Goal: Navigation & Orientation: Find specific page/section

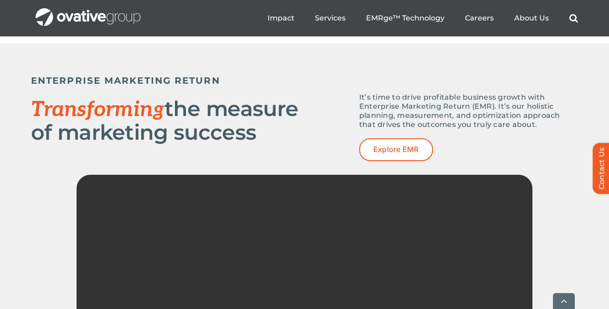
scroll to position [1200, 0]
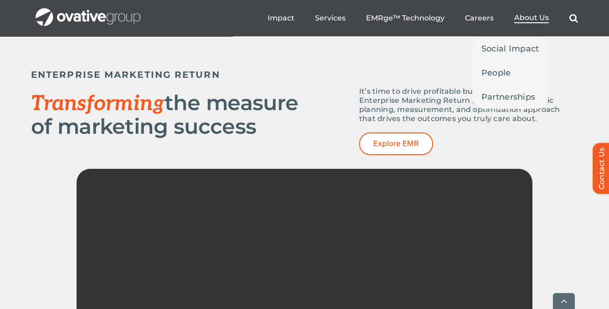
click at [525, 20] on span "About Us" at bounding box center [531, 17] width 35 height 9
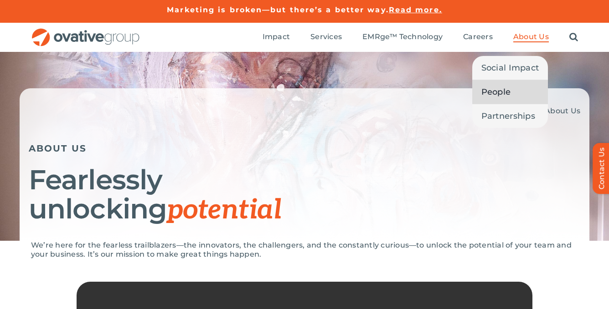
click at [498, 91] on span "People" at bounding box center [496, 92] width 30 height 13
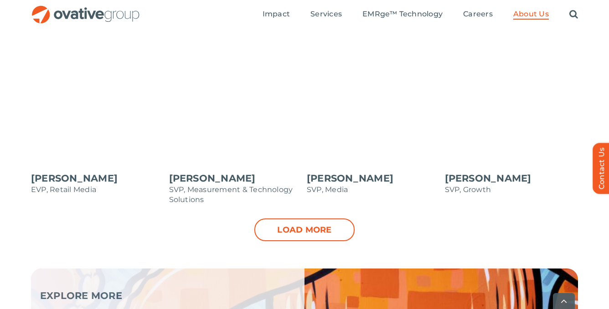
scroll to position [968, 0]
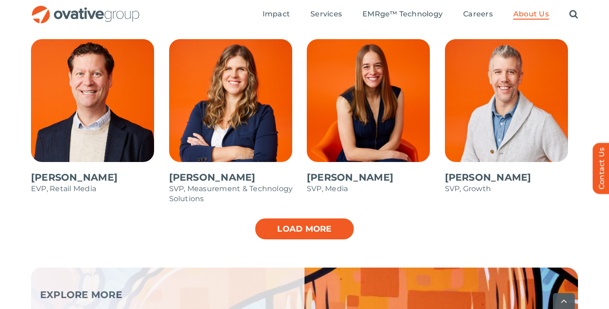
click at [296, 228] on link "Load more" at bounding box center [304, 229] width 100 height 23
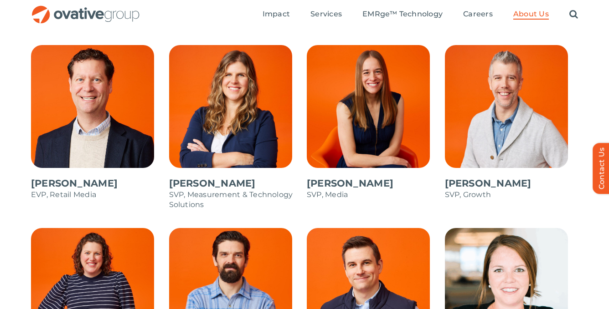
scroll to position [953, 0]
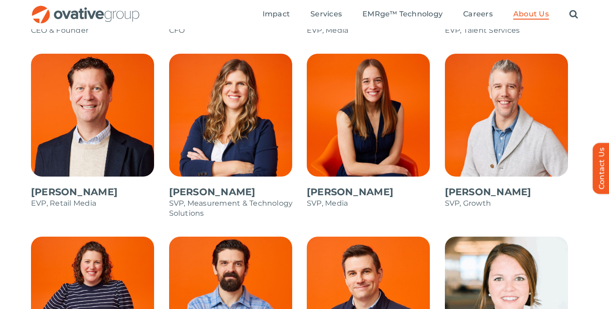
click at [123, 138] on span at bounding box center [98, 136] width 134 height 164
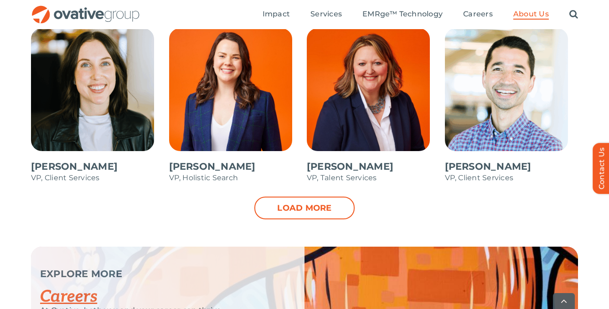
scroll to position [1353, 0]
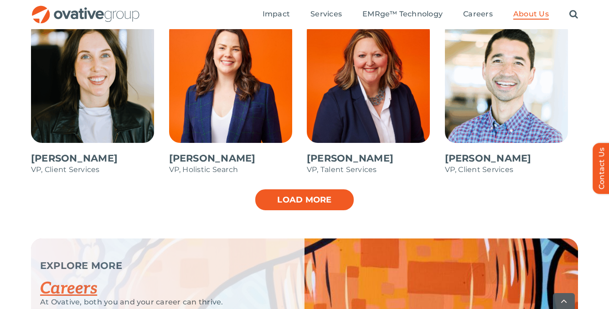
click at [303, 202] on link "Load more" at bounding box center [304, 200] width 100 height 23
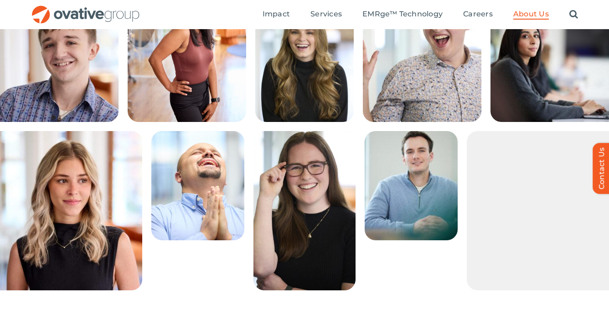
scroll to position [0, 0]
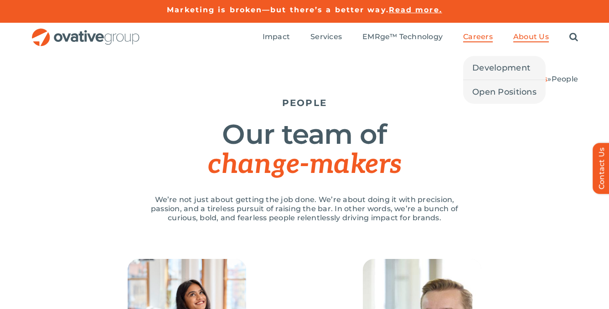
click at [481, 39] on span "Careers" at bounding box center [478, 36] width 30 height 9
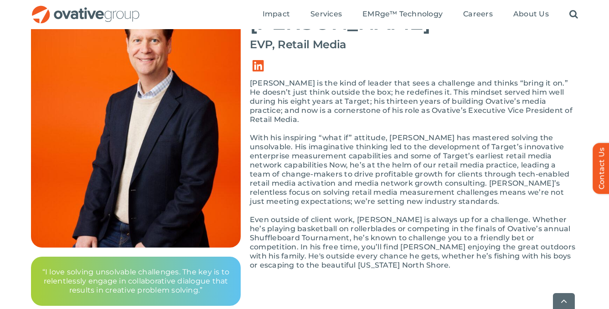
scroll to position [104, 0]
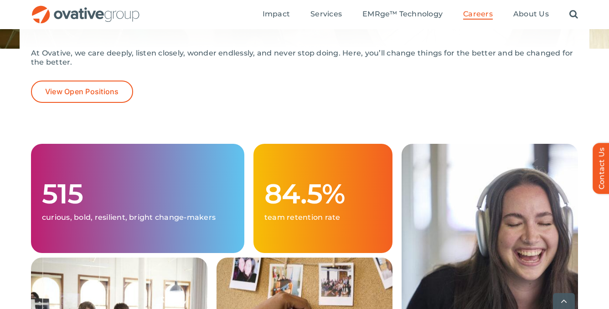
scroll to position [207, 0]
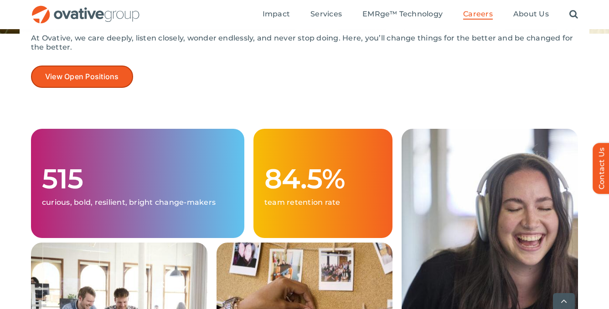
click at [77, 73] on span "View Open Positions" at bounding box center [82, 76] width 74 height 9
